Goal: Information Seeking & Learning: Learn about a topic

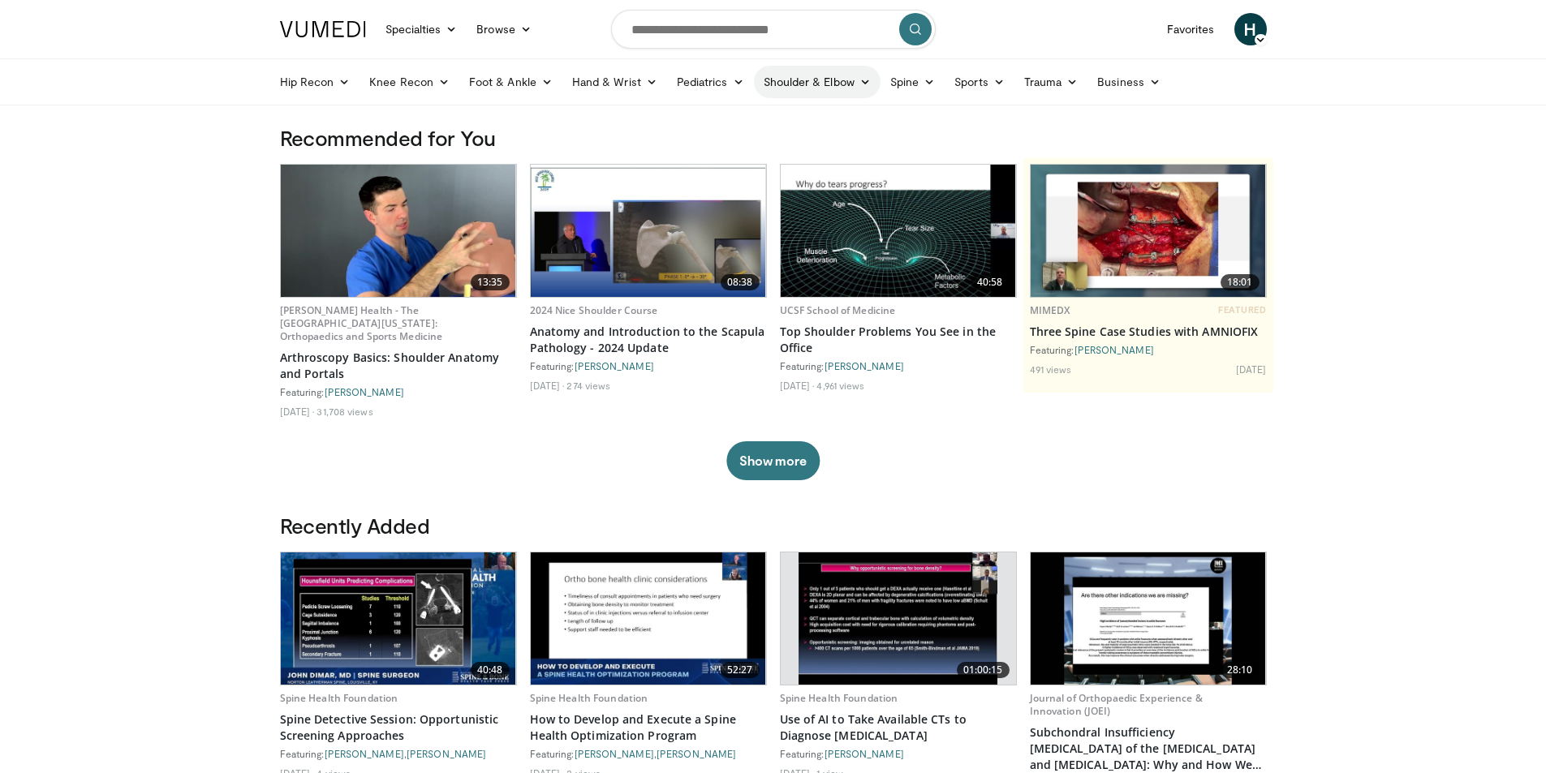
click at [865, 85] on icon at bounding box center [864, 81] width 11 height 11
click at [725, 141] on link "Shoulder" at bounding box center [782, 146] width 193 height 26
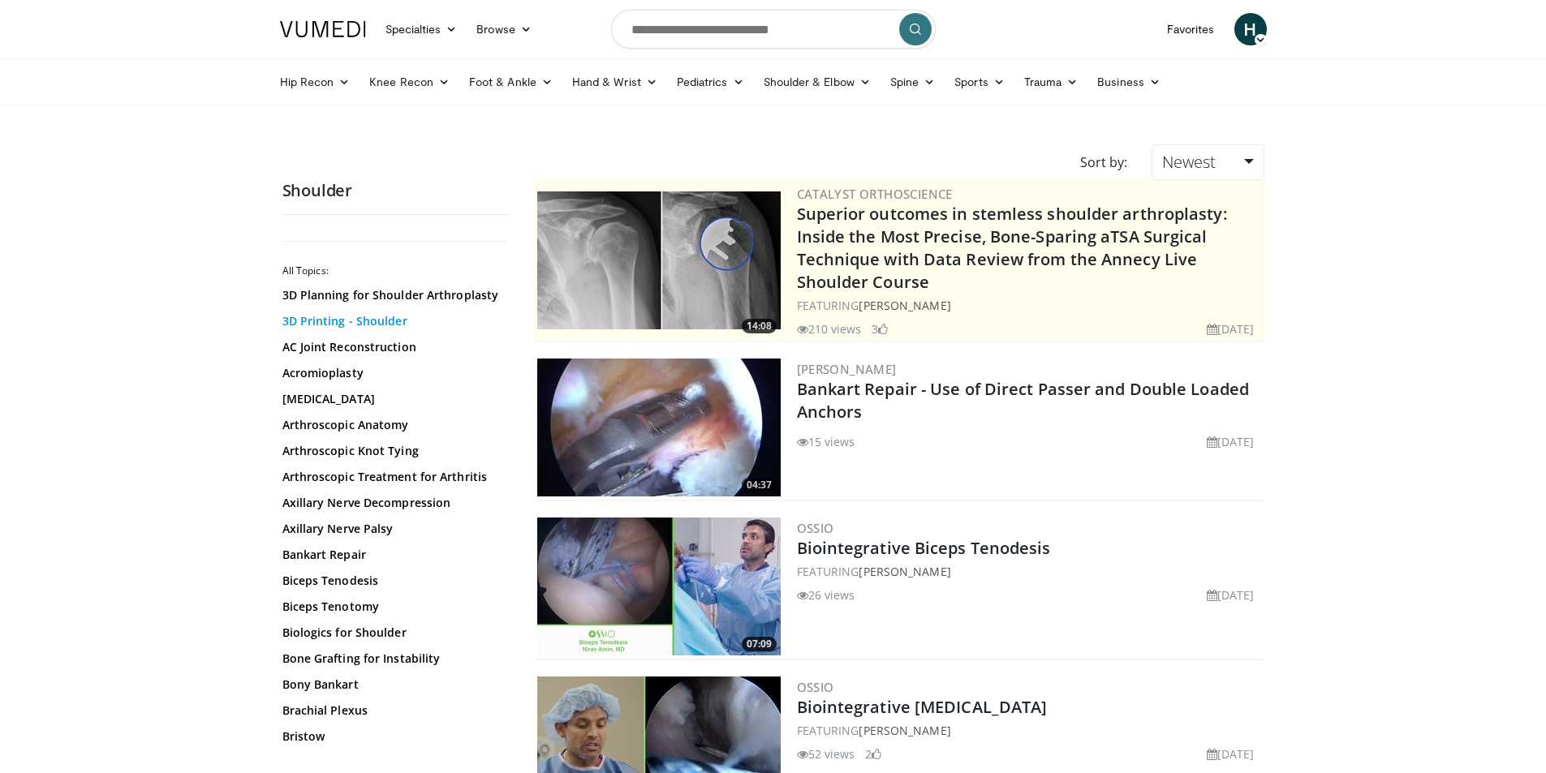
click at [389, 320] on link "3D Printing - Shoulder" at bounding box center [391, 321] width 219 height 16
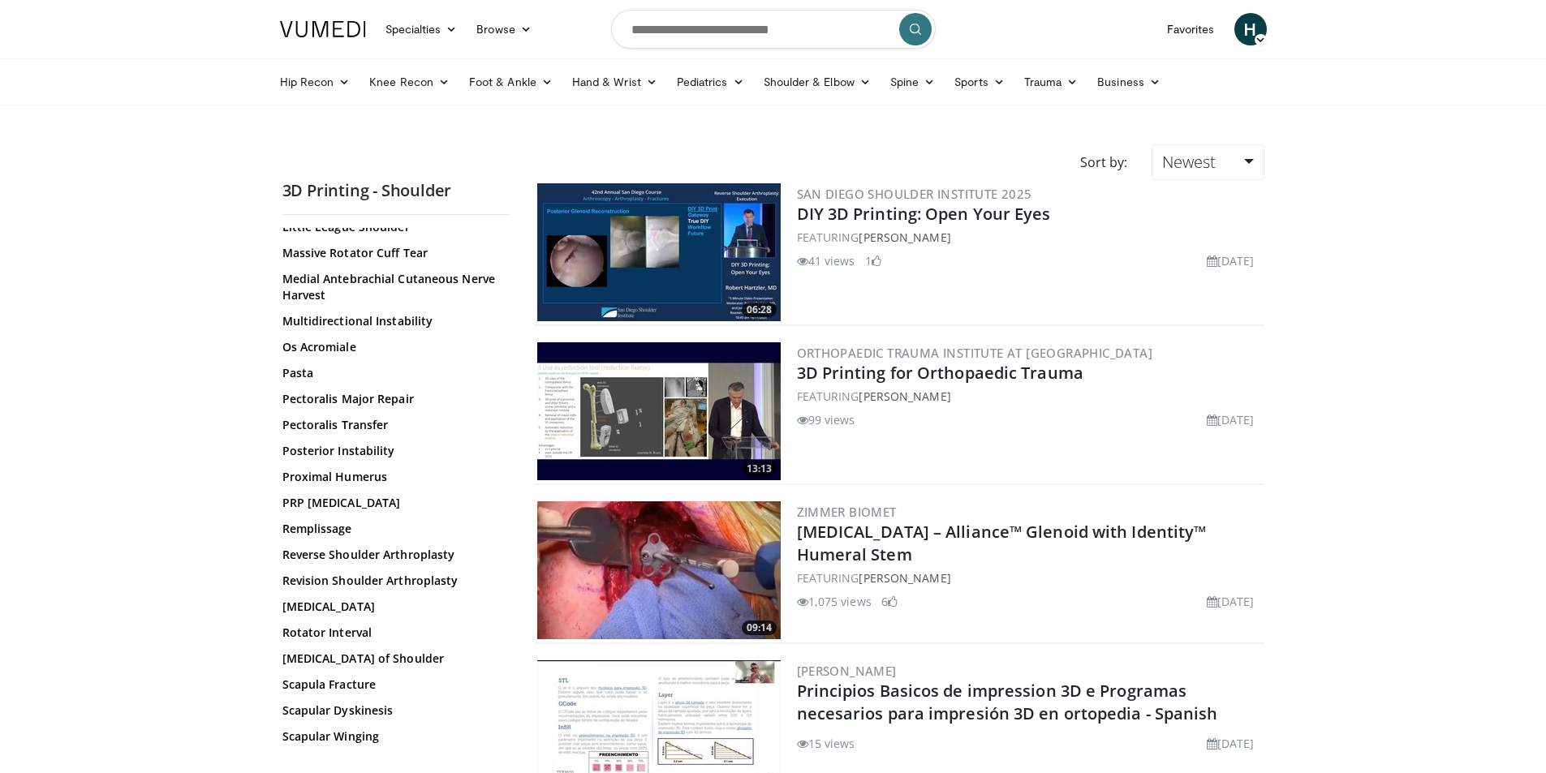
scroll to position [1460, 0]
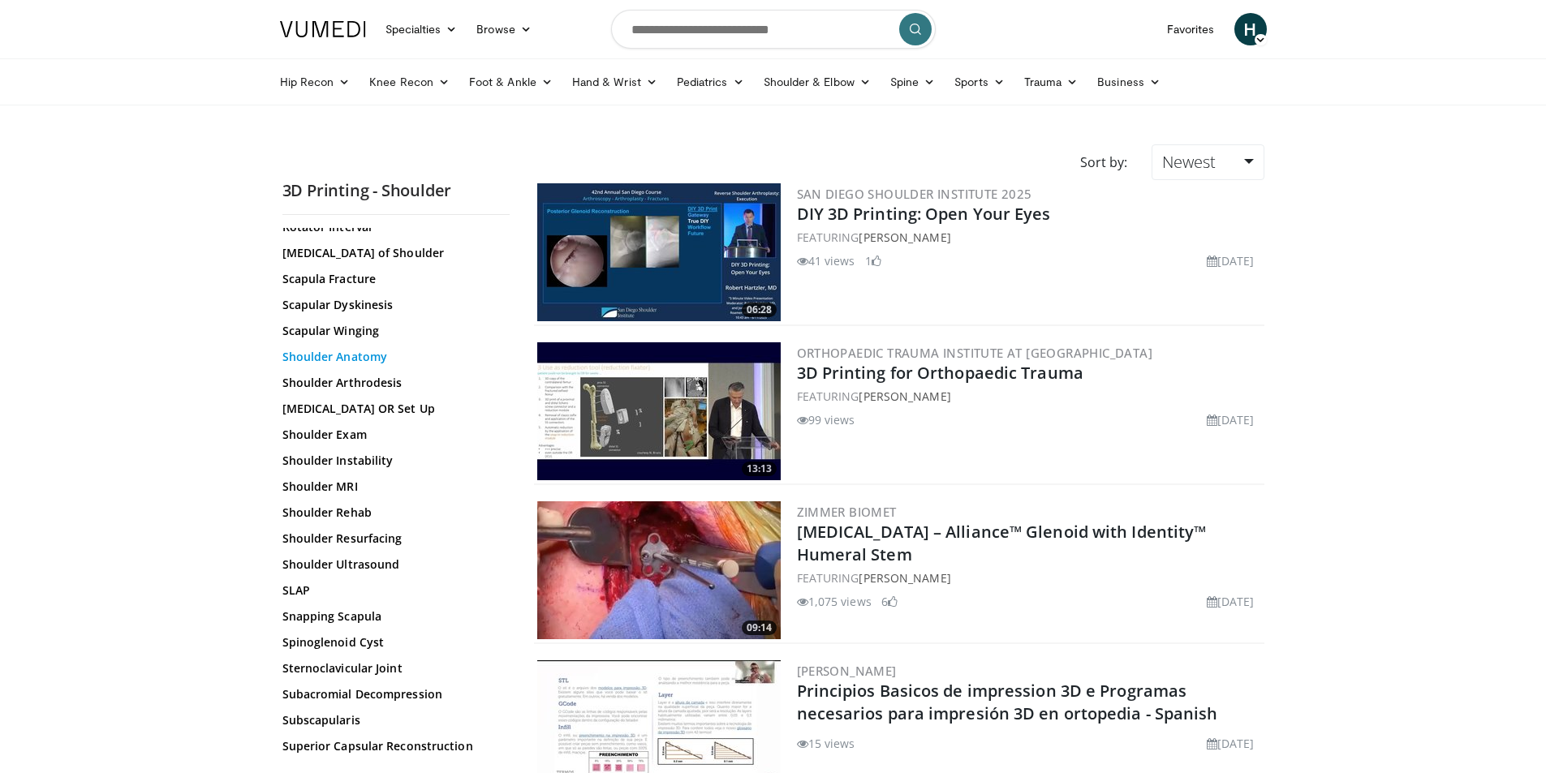
click at [370, 363] on link "Shoulder Anatomy" at bounding box center [391, 357] width 219 height 16
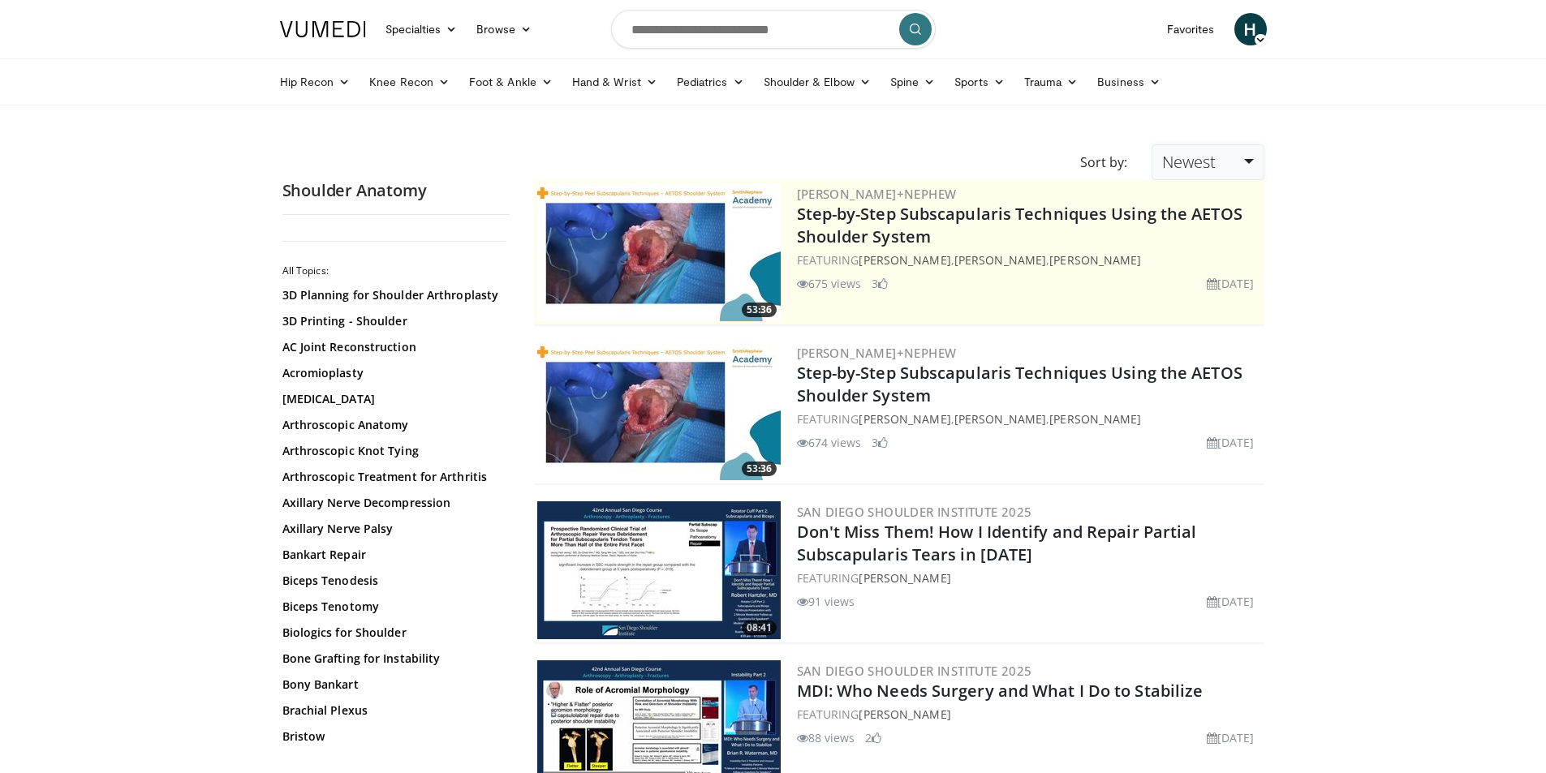
click at [1178, 159] on span "Newest" at bounding box center [1189, 162] width 54 height 22
click at [1194, 278] on link "Views" at bounding box center [1216, 280] width 128 height 26
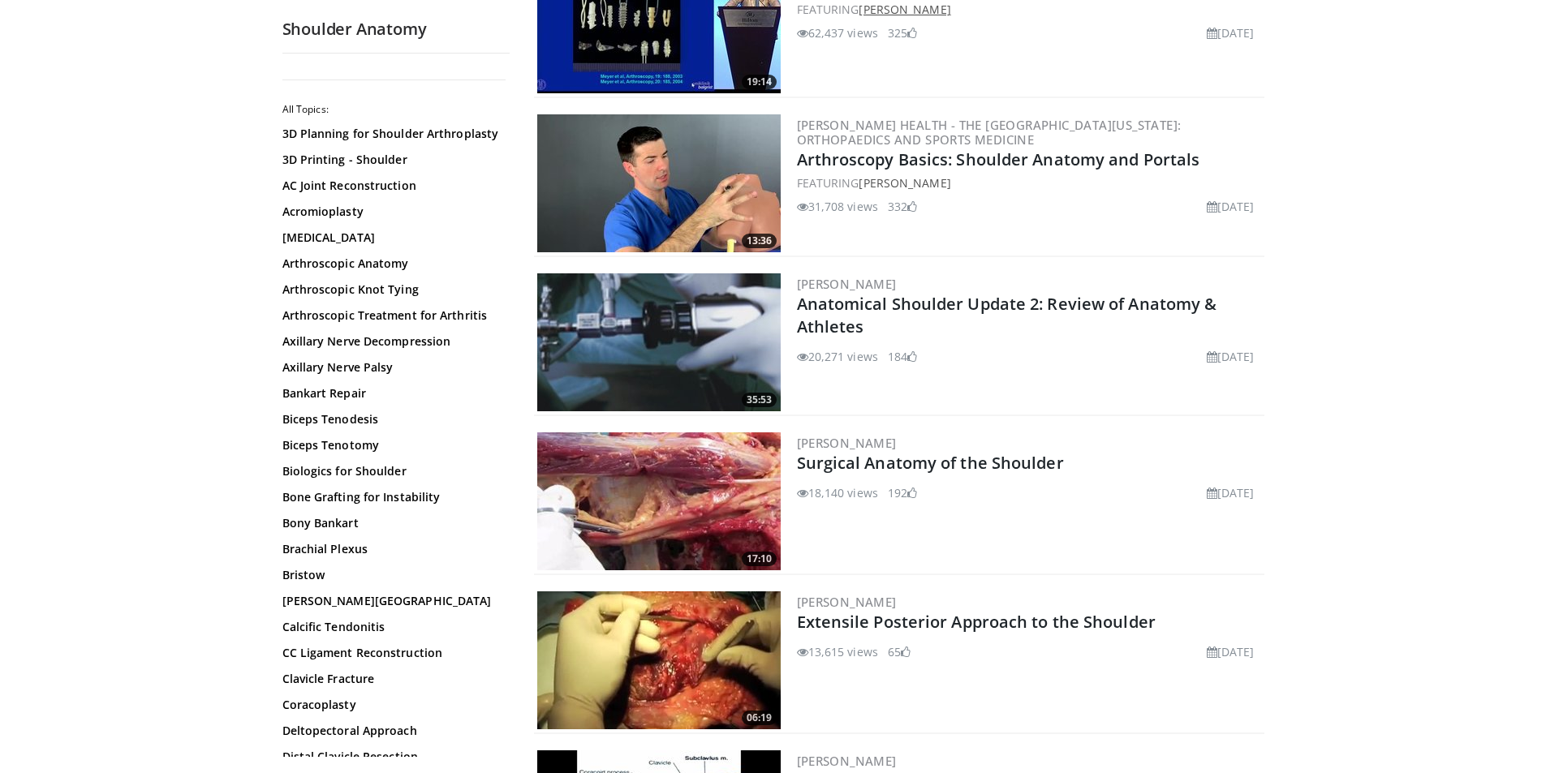
scroll to position [568, 0]
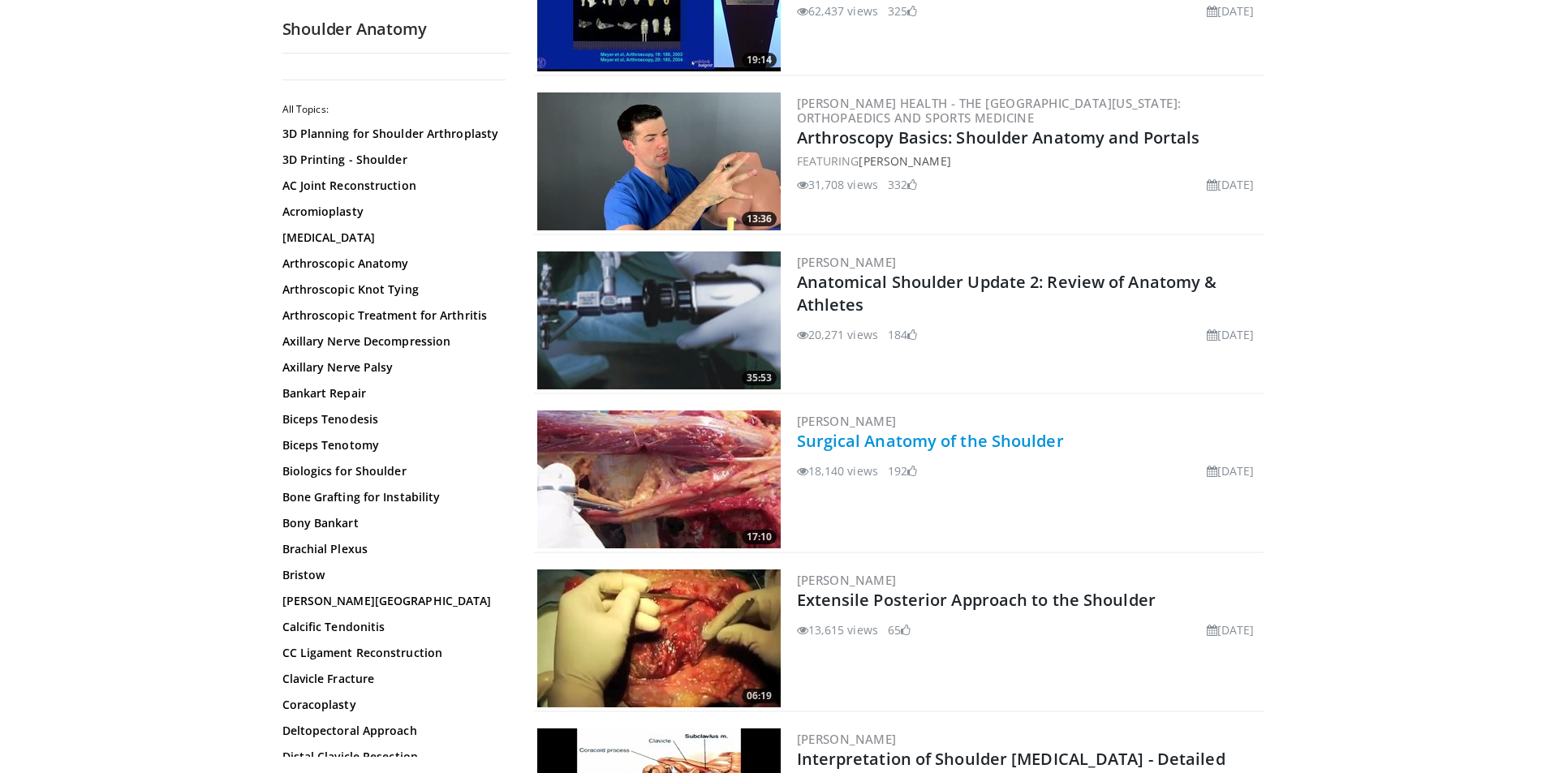
click at [923, 443] on link "Surgical Anatomy of the Shoulder" at bounding box center [930, 441] width 267 height 22
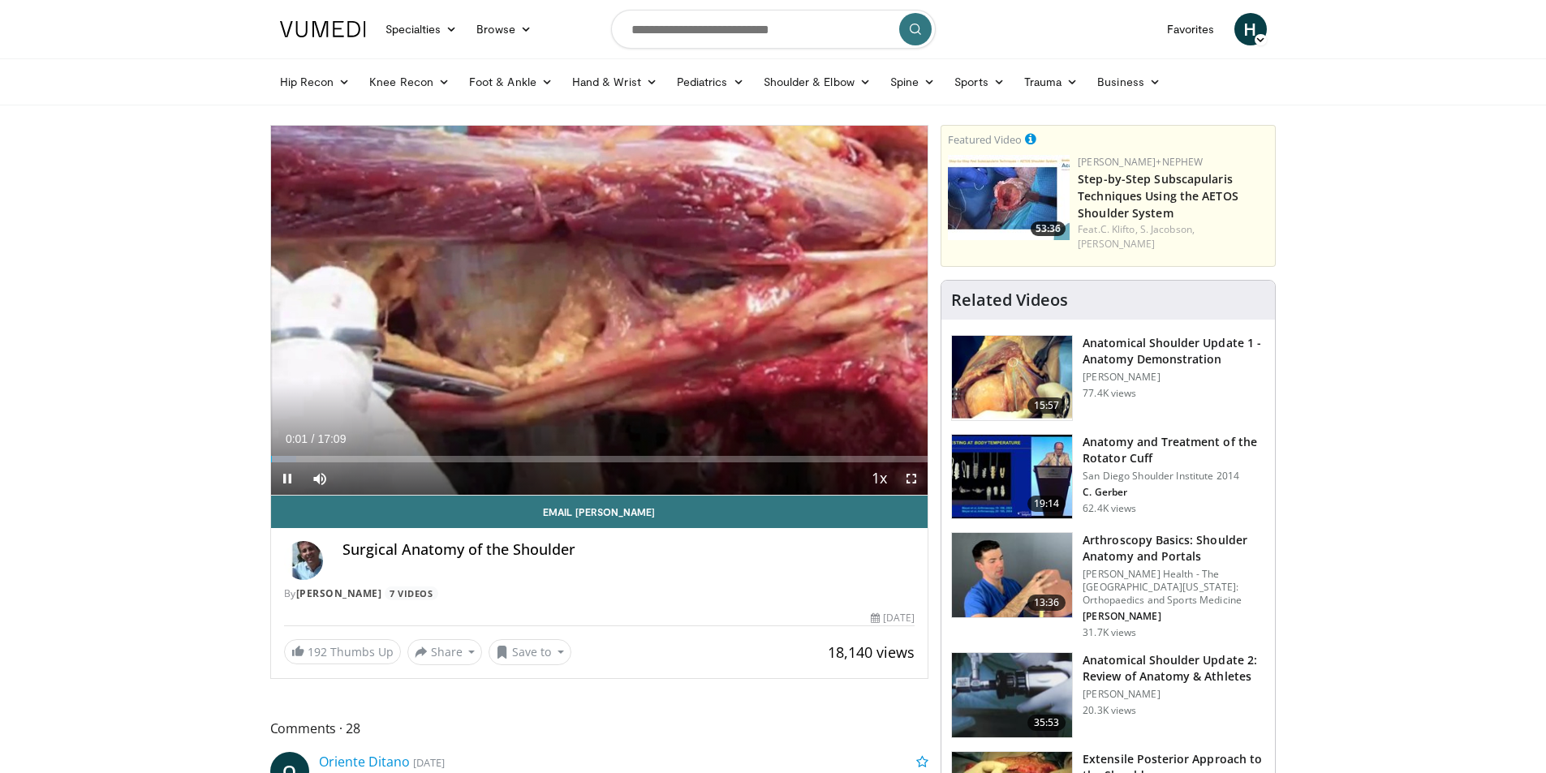
click at [908, 480] on span "Video Player" at bounding box center [911, 478] width 32 height 32
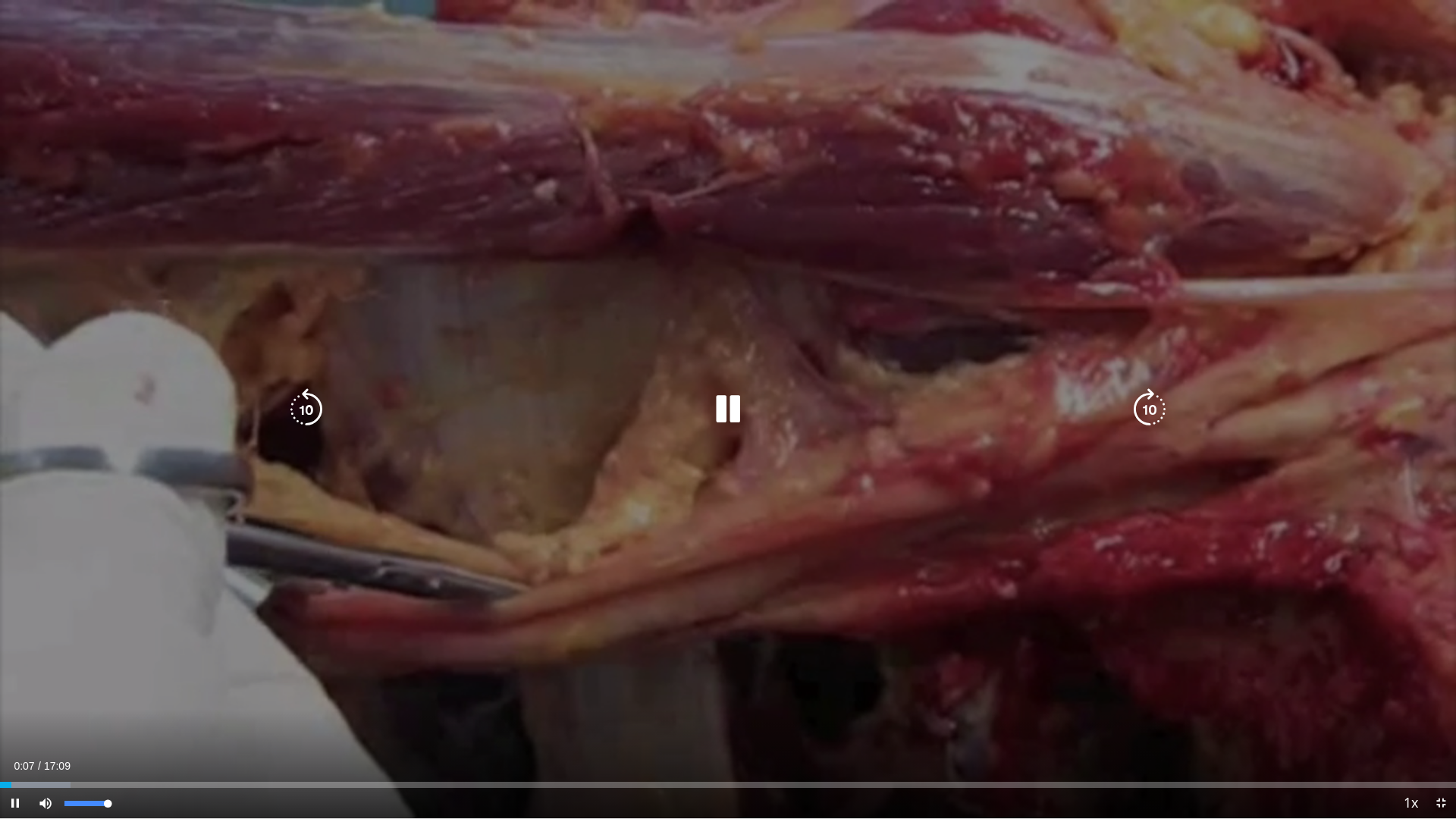
drag, startPoint x: 110, startPoint y: 800, endPoint x: 120, endPoint y: 798, distance: 10.2
click at [120, 722] on div "Mute 100%" at bounding box center [83, 803] width 107 height 30
click at [721, 409] on icon "Video Player" at bounding box center [727, 409] width 42 height 42
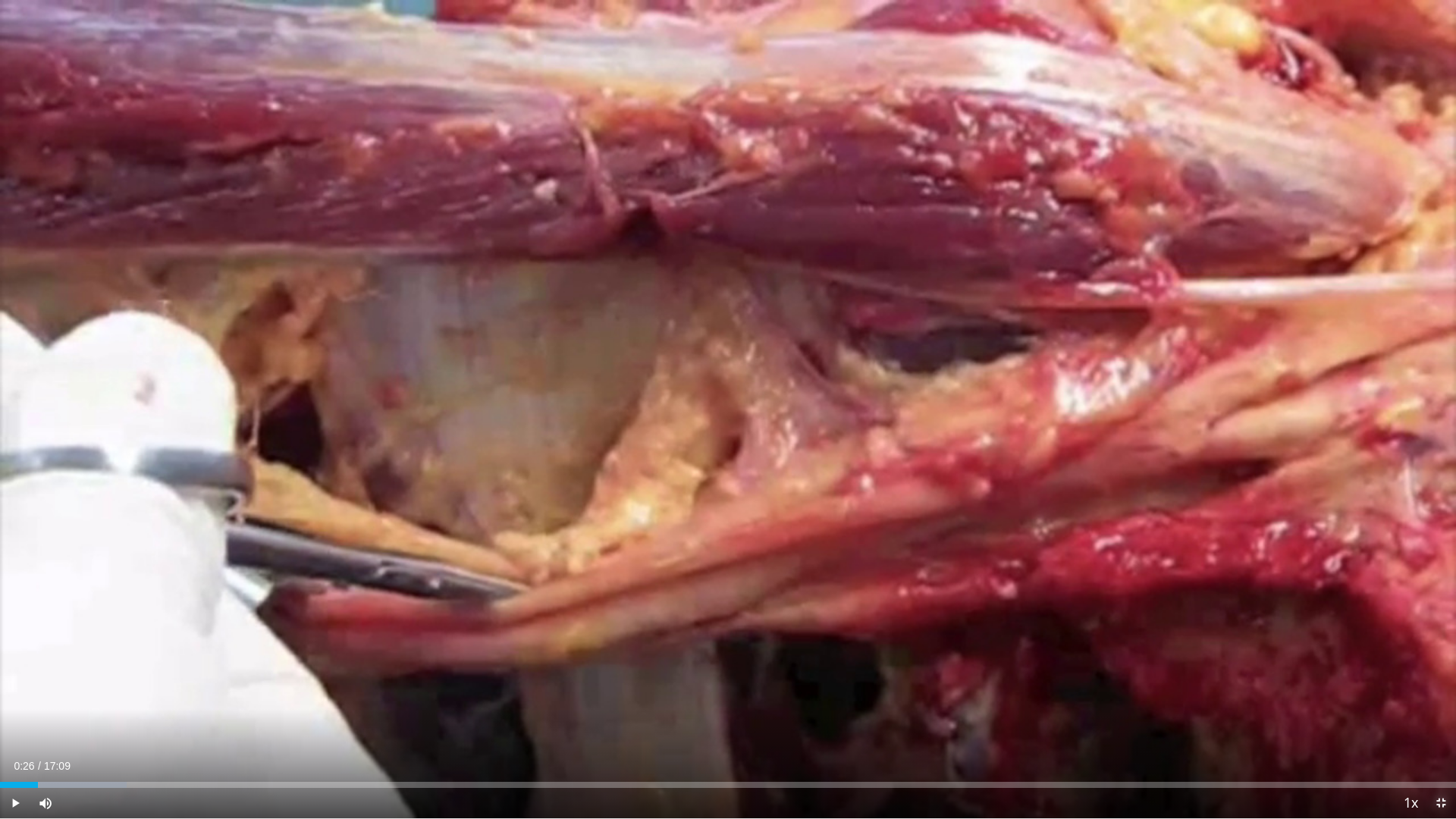
click at [1445, 722] on span "Video Player" at bounding box center [1440, 803] width 30 height 30
